Goal: Information Seeking & Learning: Understand process/instructions

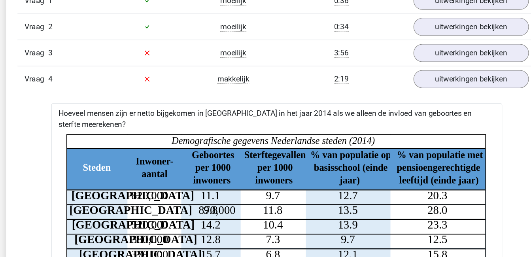
scroll to position [554, 0]
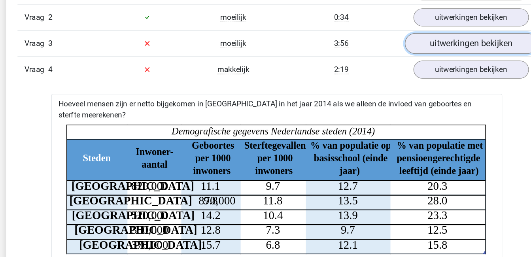
click at [441, 47] on link "uitwerkingen bekijken" at bounding box center [427, 44] width 110 height 17
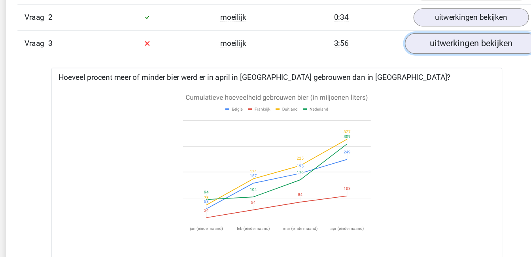
click at [441, 47] on link "uitwerkingen bekijken" at bounding box center [427, 44] width 110 height 17
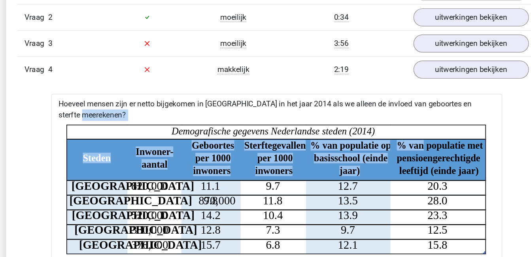
drag, startPoint x: 431, startPoint y: 95, endPoint x: 382, endPoint y: 138, distance: 65.3
click at [382, 138] on div "Hoeveel mensen zijn er netto bijgekomen in [GEOGRAPHIC_DATA] in het jaar 2014 a…" at bounding box center [266, 260] width 376 height 347
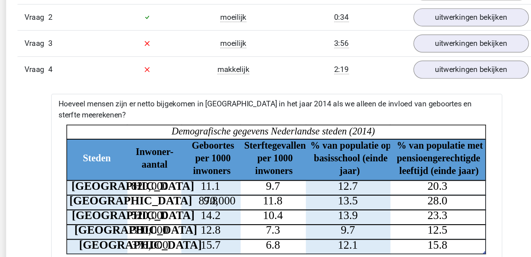
drag, startPoint x: 481, startPoint y: 94, endPoint x: 284, endPoint y: 104, distance: 197.2
click at [284, 104] on div "Hoeveel mensen zijn er netto bijgekomen in [GEOGRAPHIC_DATA] in het jaar 2014 a…" at bounding box center [266, 260] width 376 height 347
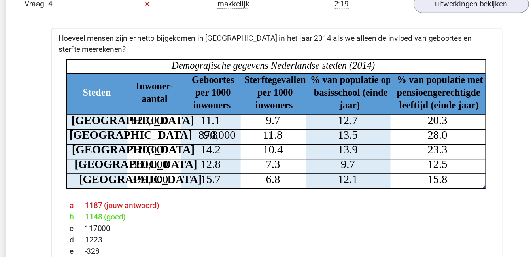
scroll to position [616, 0]
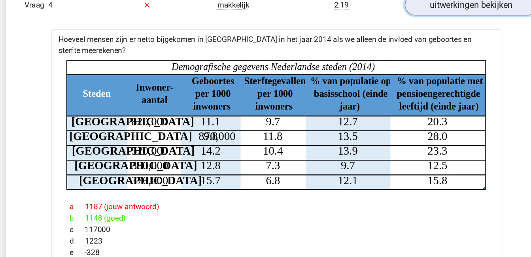
click at [416, 3] on link "uitwerkingen bekijken" at bounding box center [427, 4] width 110 height 17
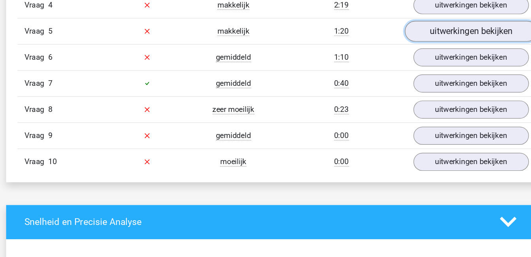
click at [413, 27] on link "uitwerkingen bekijken" at bounding box center [427, 25] width 110 height 17
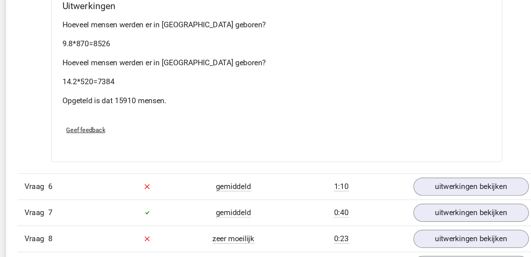
scroll to position [816, 0]
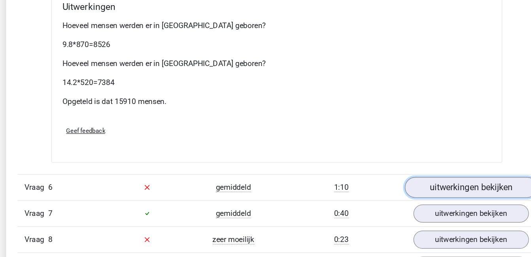
click at [431, 189] on link "uitwerkingen bekijken" at bounding box center [427, 197] width 110 height 17
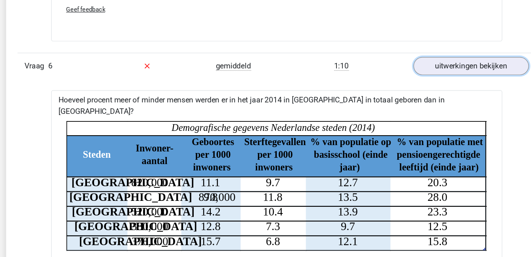
scroll to position [959, 0]
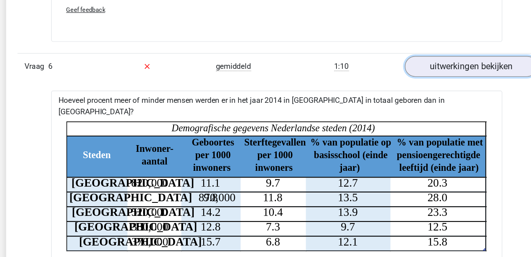
click at [438, 49] on link "uitwerkingen bekijken" at bounding box center [427, 55] width 110 height 17
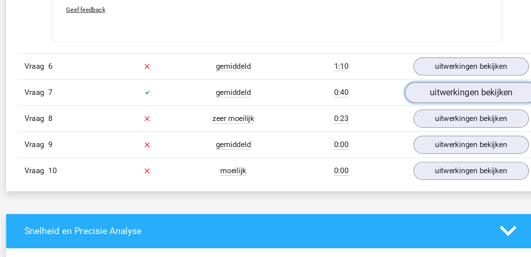
click at [433, 68] on link "uitwerkingen bekijken" at bounding box center [427, 76] width 110 height 17
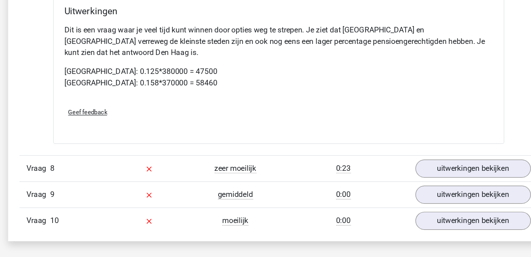
scroll to position [1196, 0]
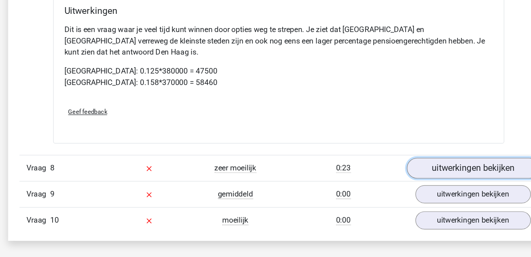
click at [416, 174] on link "uitwerkingen bekijken" at bounding box center [427, 182] width 110 height 17
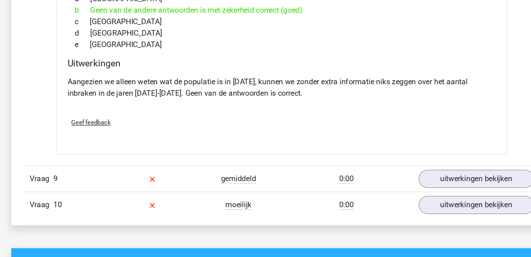
scroll to position [1472, 0]
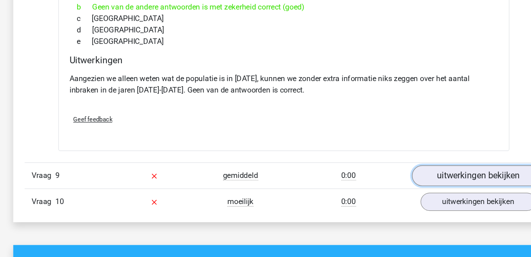
click at [407, 181] on link "uitwerkingen bekijken" at bounding box center [427, 189] width 110 height 17
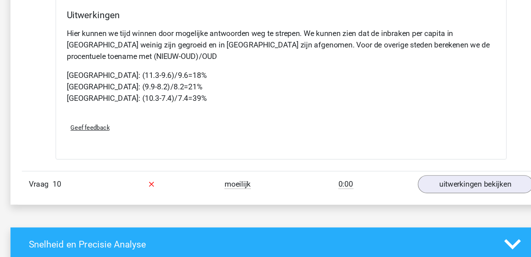
scroll to position [1791, 0]
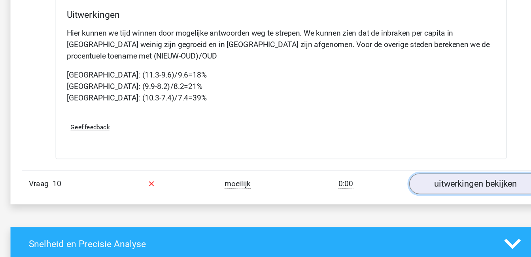
click at [421, 187] on link "uitwerkingen bekijken" at bounding box center [427, 195] width 110 height 17
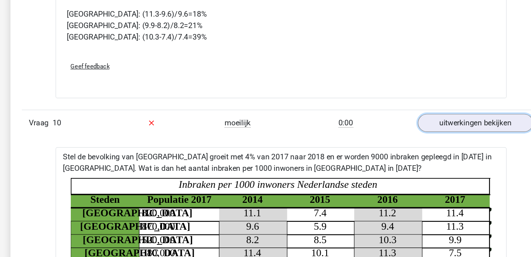
scroll to position [1842, 0]
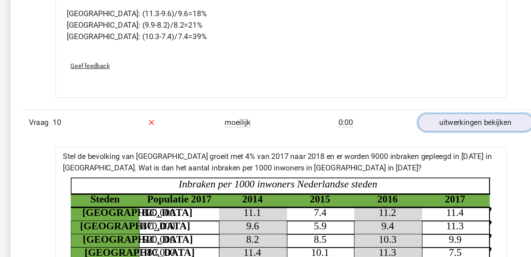
click at [380, 137] on link "uitwerkingen bekijken" at bounding box center [428, 144] width 96 height 15
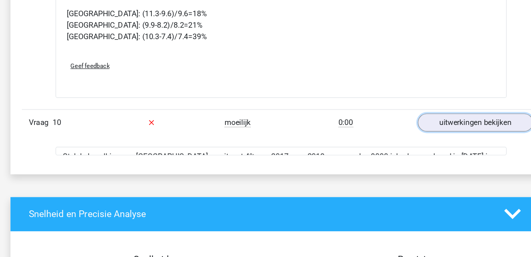
click at [380, 137] on link "uitwerkingen bekijken" at bounding box center [428, 144] width 96 height 15
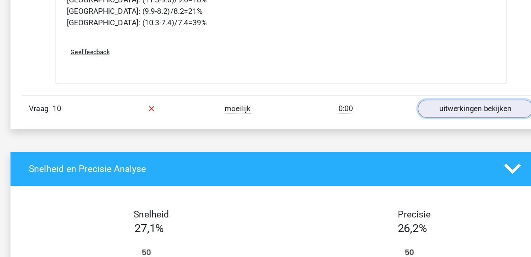
scroll to position [1862, 0]
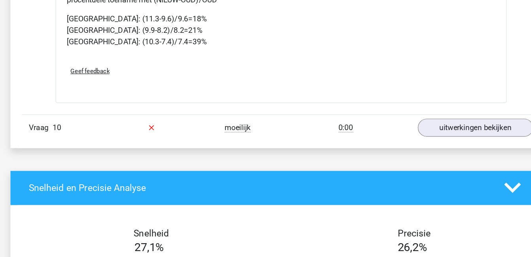
click at [445, 114] on div "Vraag 10 moeilijk 0:00 uitwerkingen bekijken" at bounding box center [266, 125] width 432 height 22
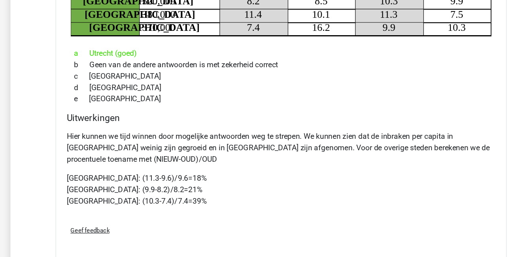
scroll to position [1730, 0]
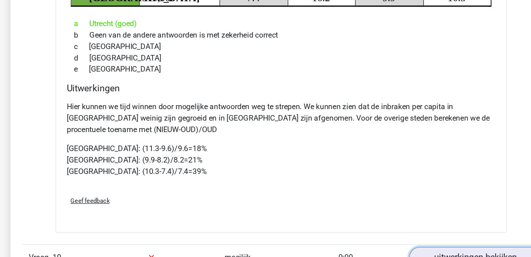
click at [418, 248] on link "uitwerkingen bekijken" at bounding box center [427, 256] width 110 height 17
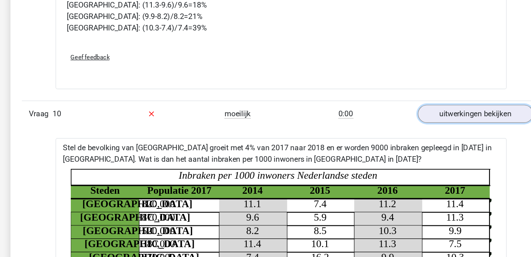
scroll to position [1854, 0]
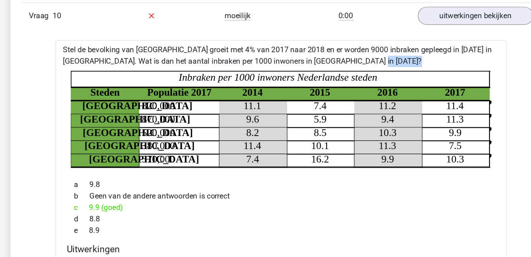
scroll to position [1972, 0]
